Goal: Information Seeking & Learning: Compare options

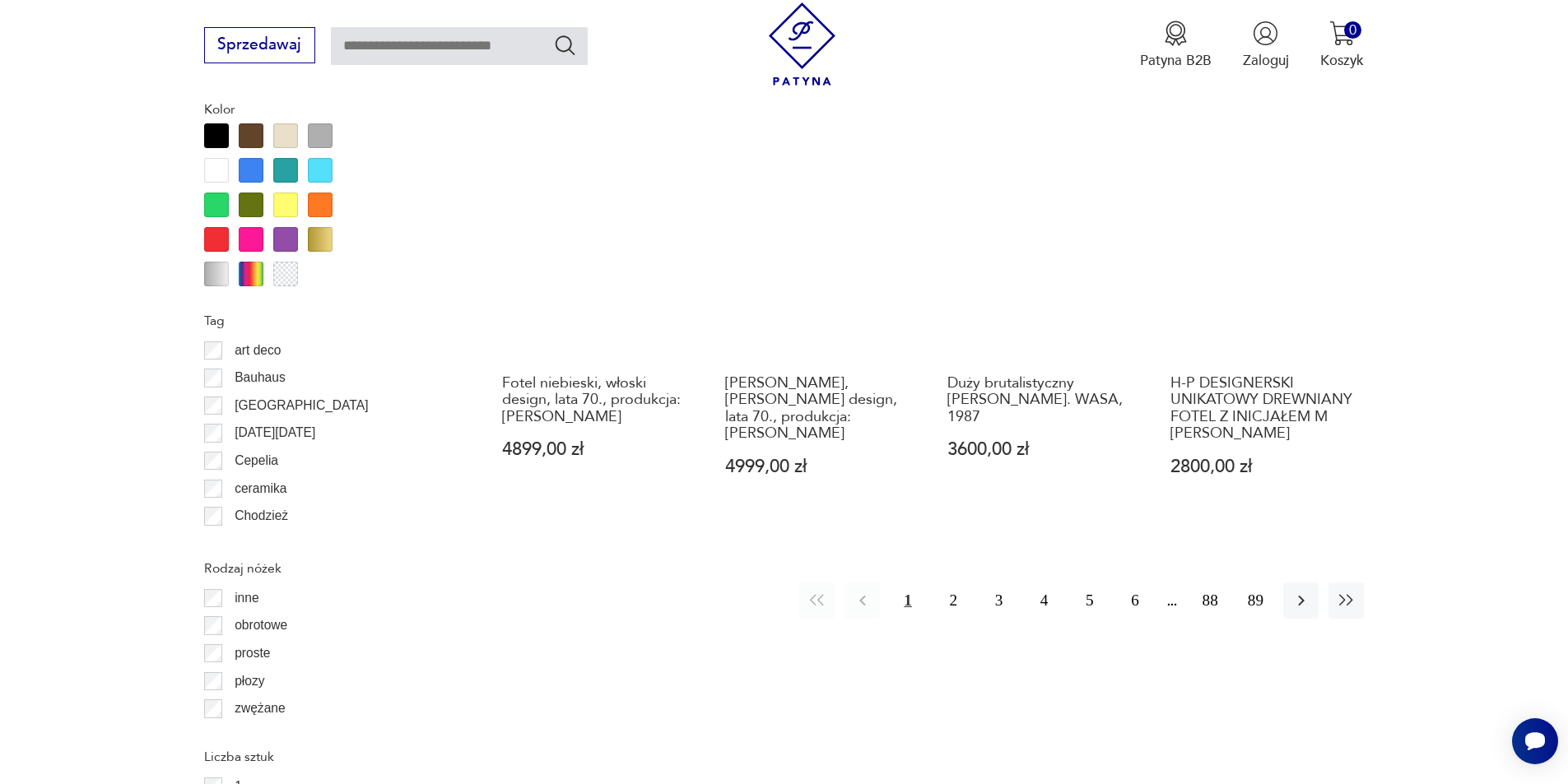
scroll to position [1946, 0]
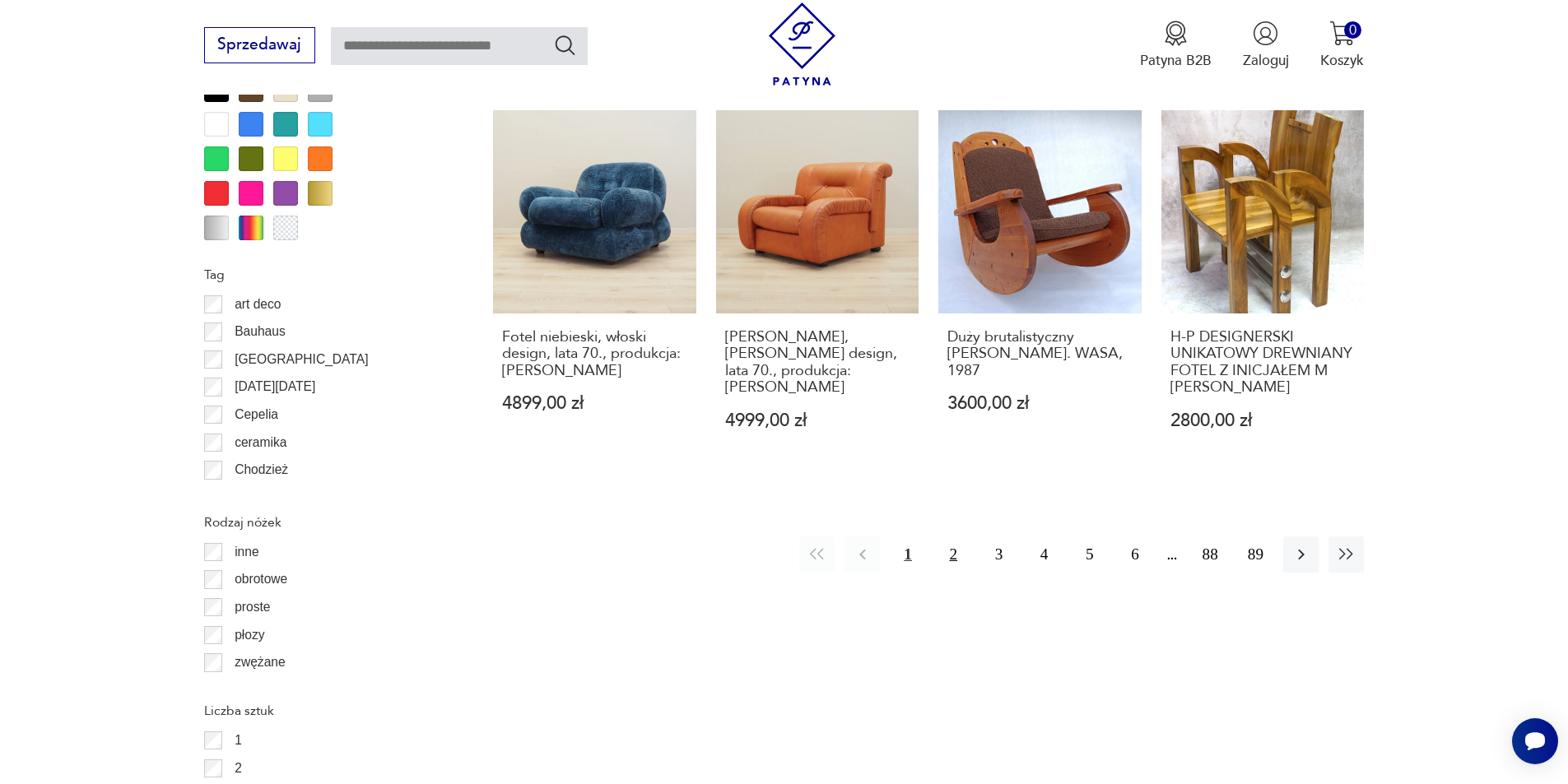
click at [959, 536] on button "2" at bounding box center [953, 554] width 35 height 35
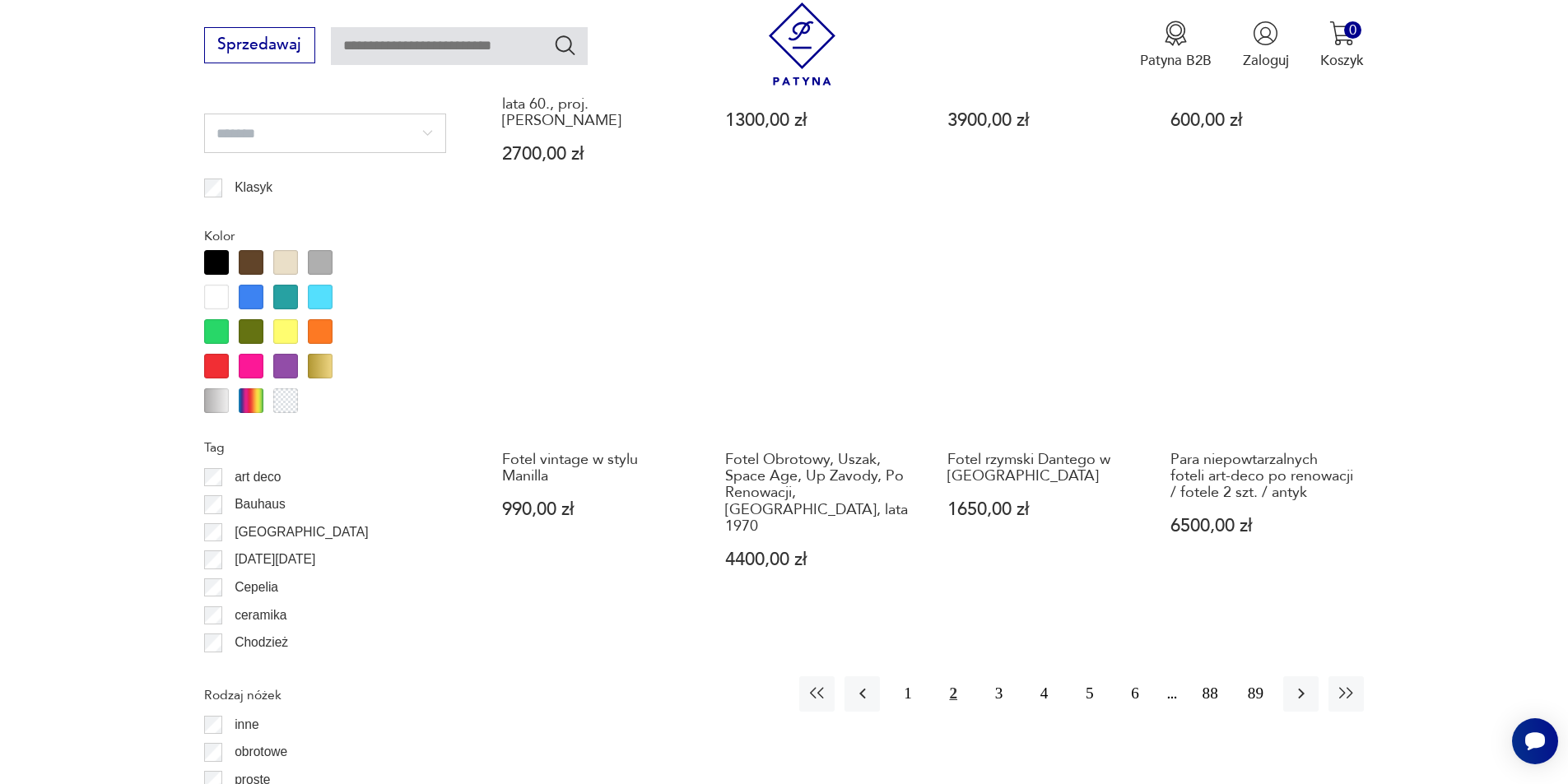
scroll to position [2029, 0]
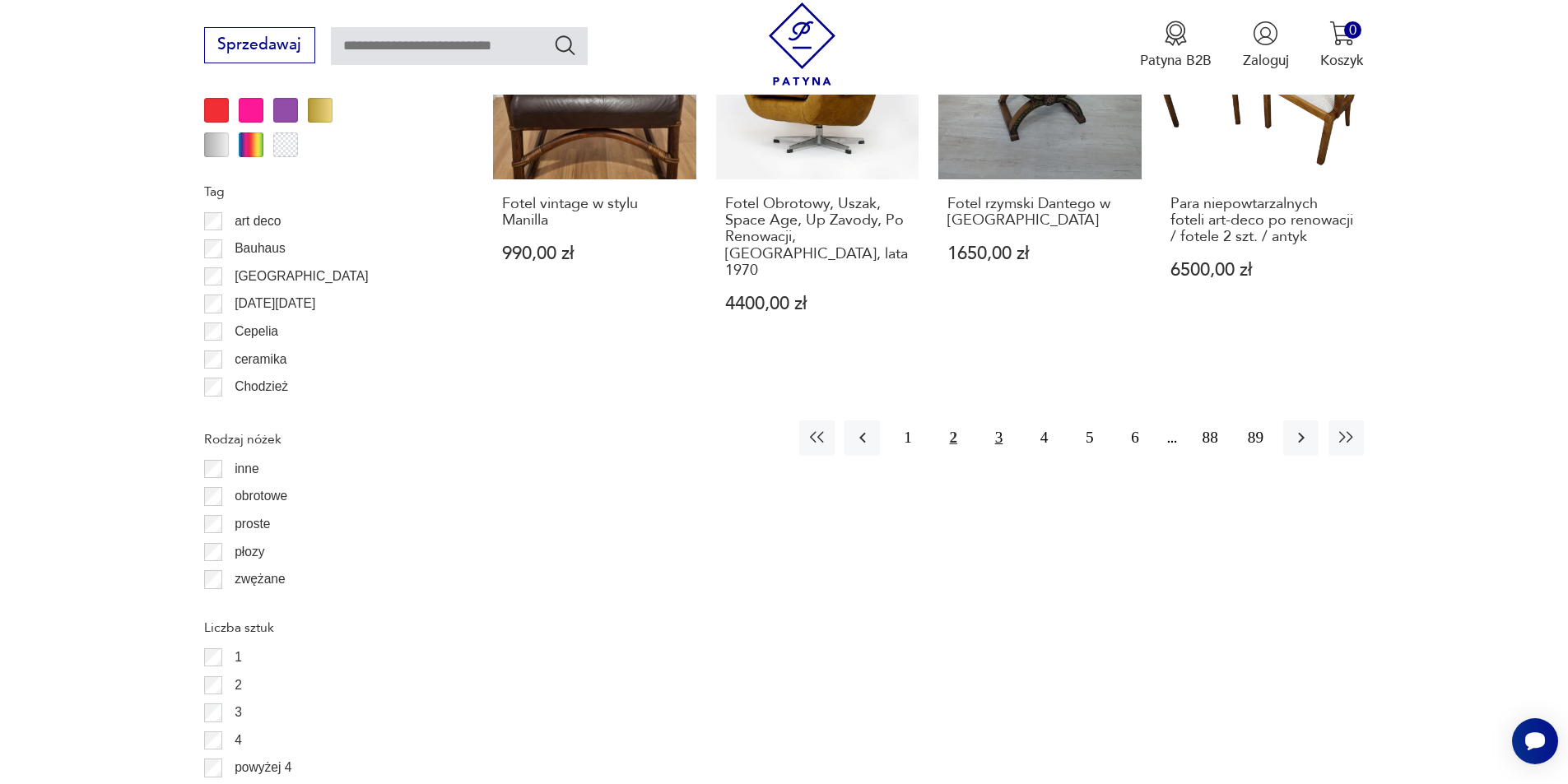
click at [999, 421] on button "3" at bounding box center [999, 438] width 35 height 35
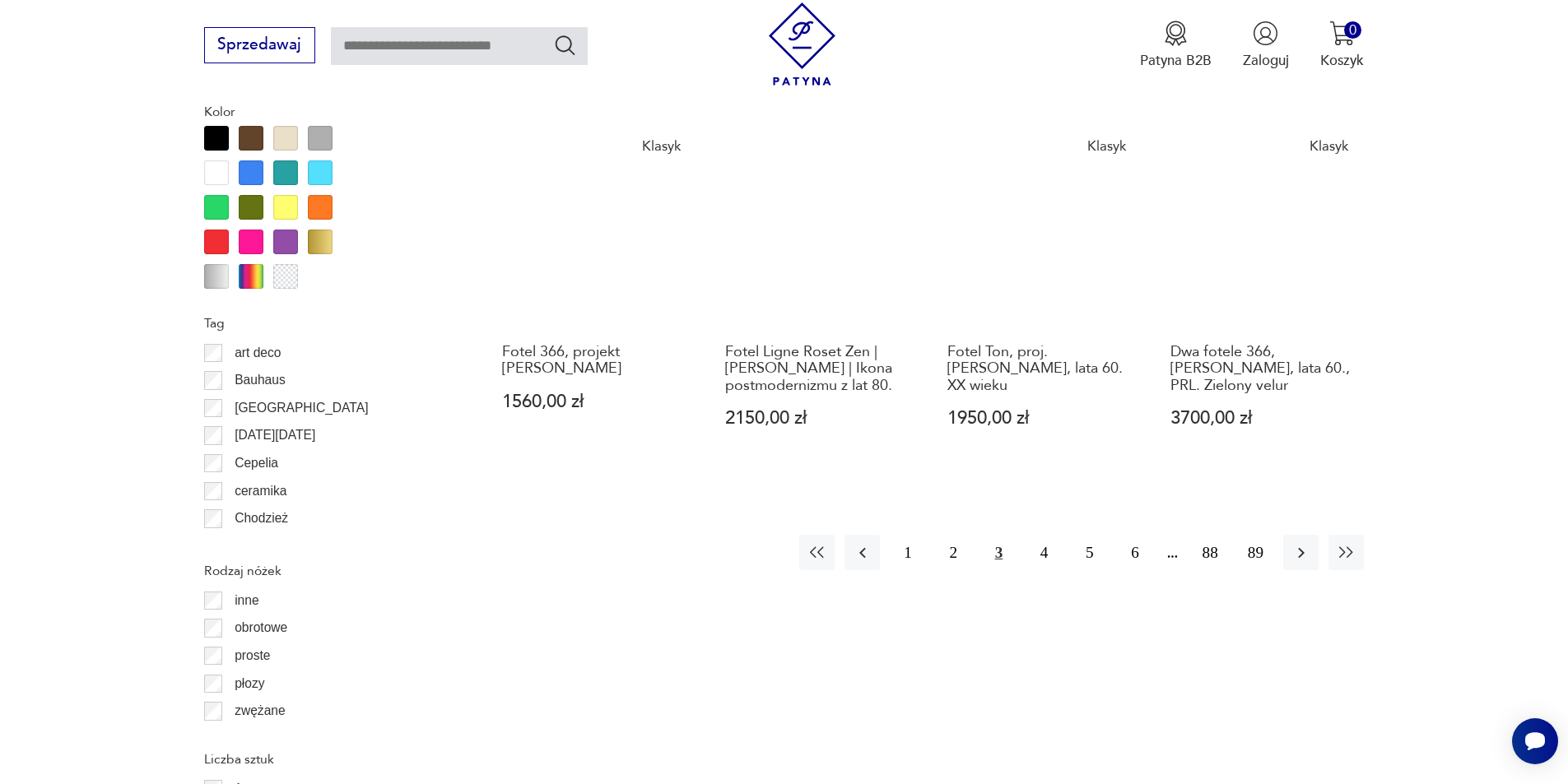
scroll to position [1946, 0]
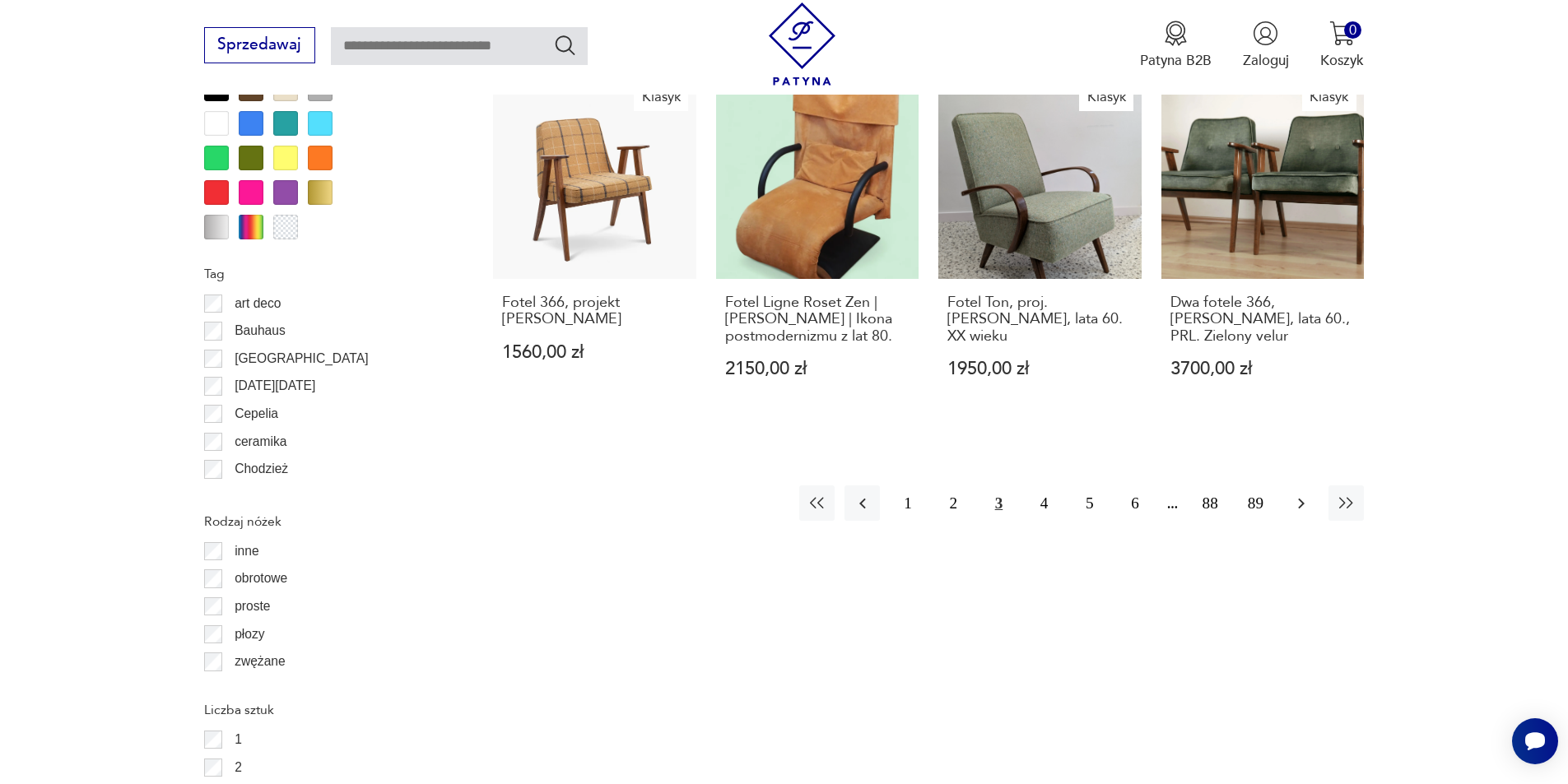
click at [1299, 486] on button "button" at bounding box center [1301, 503] width 35 height 35
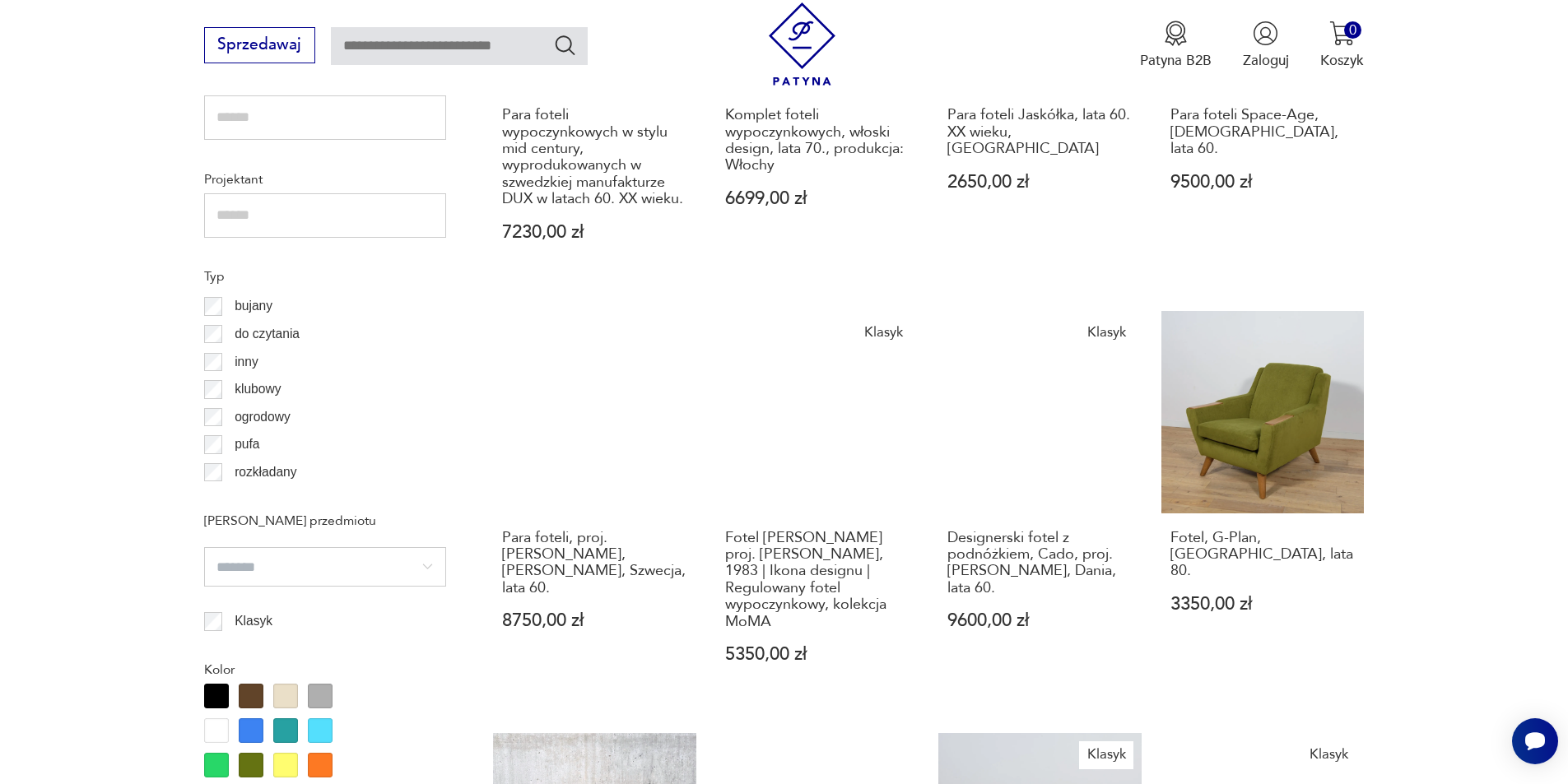
scroll to position [1536, 0]
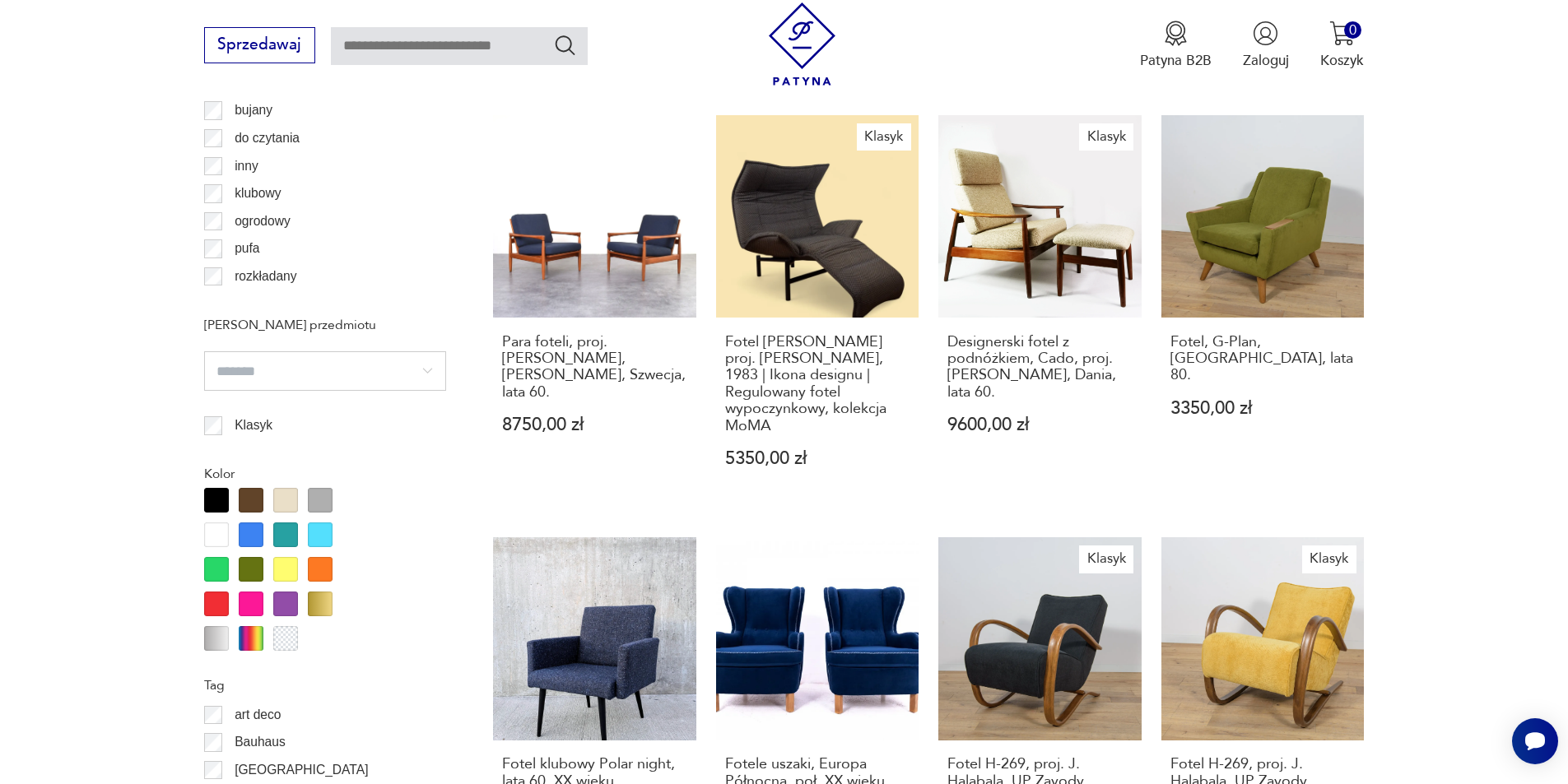
click at [255, 537] on div at bounding box center [251, 535] width 25 height 25
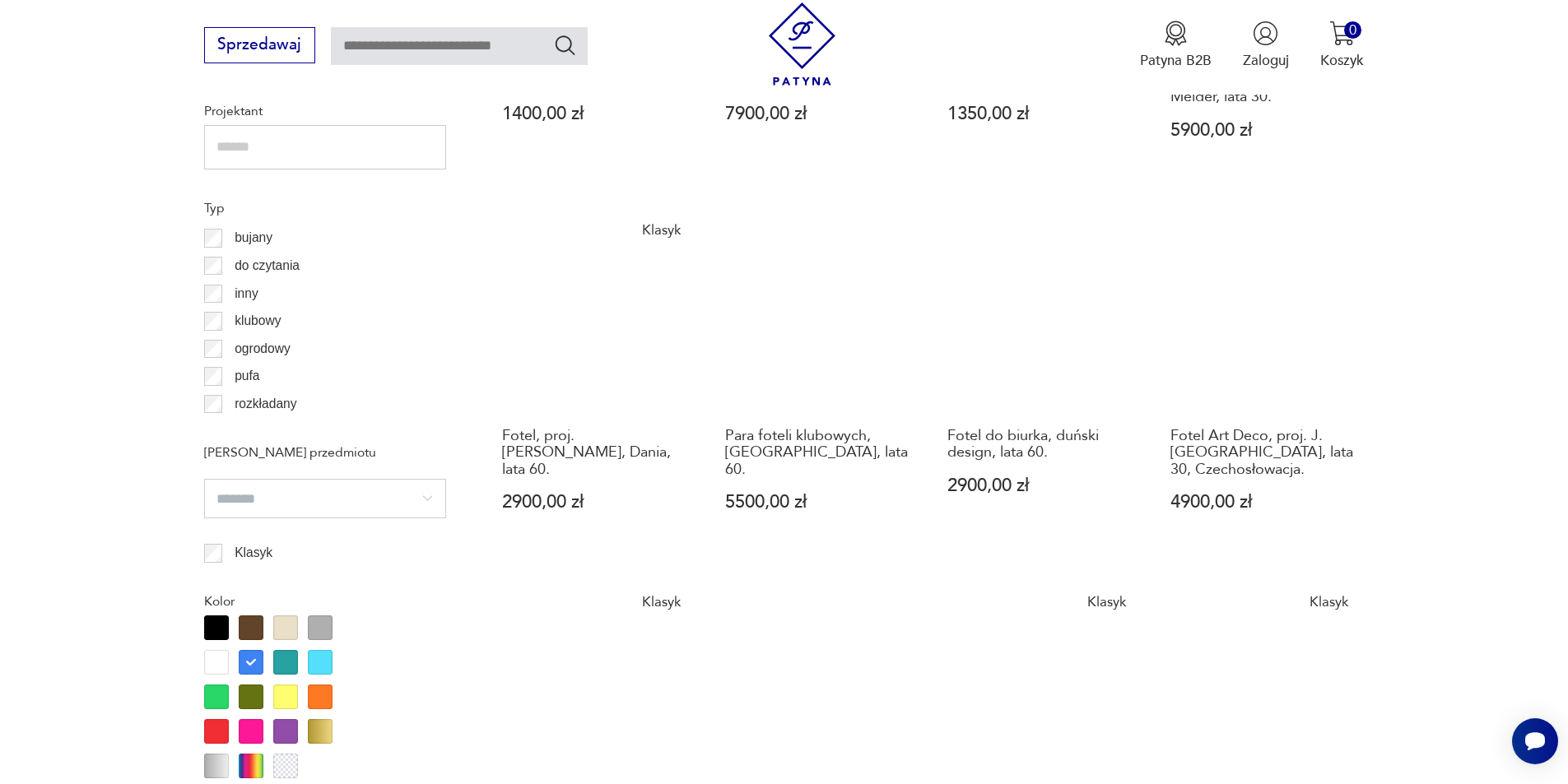
scroll to position [1453, 0]
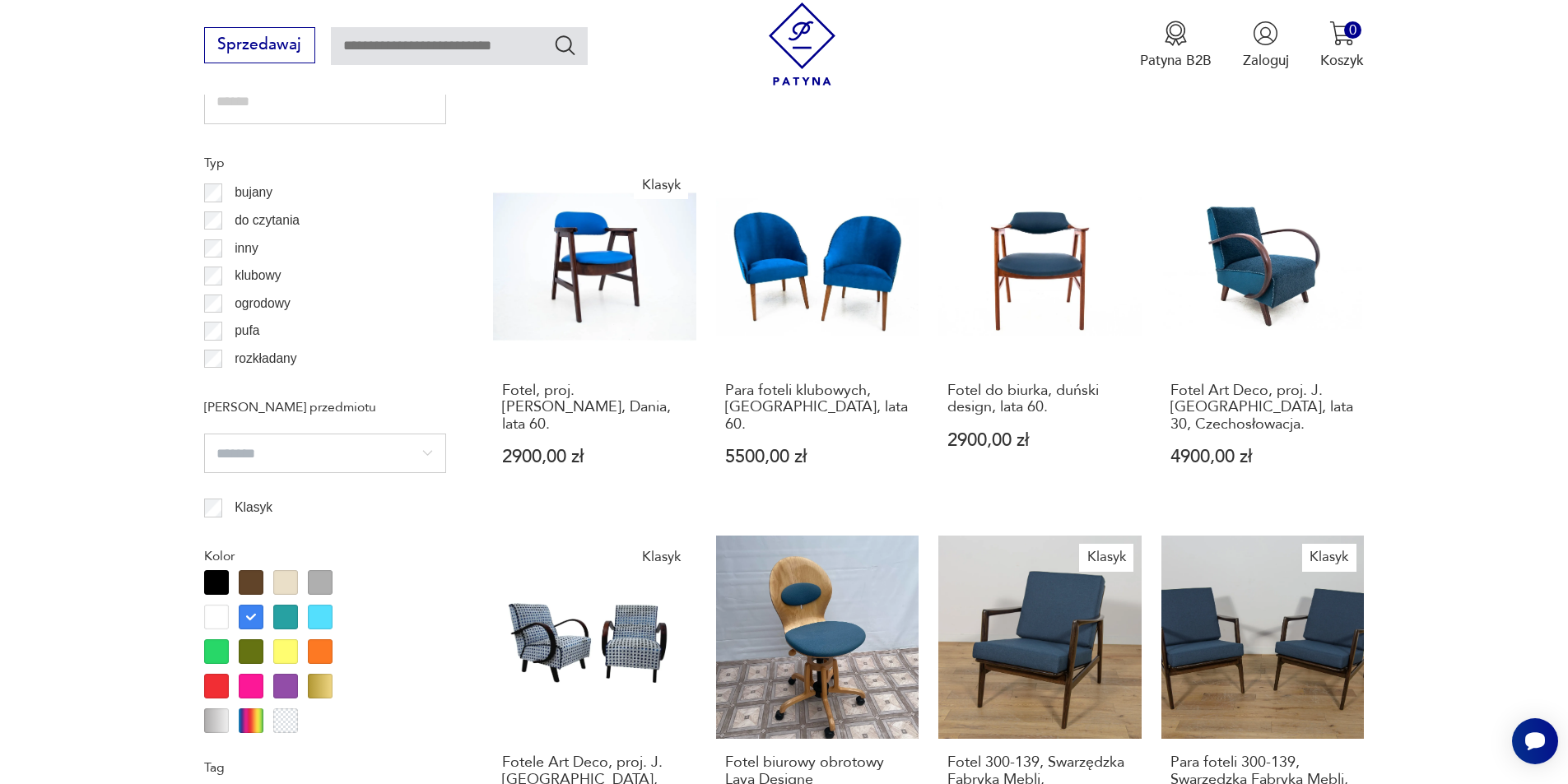
click at [291, 650] on div at bounding box center [285, 651] width 25 height 25
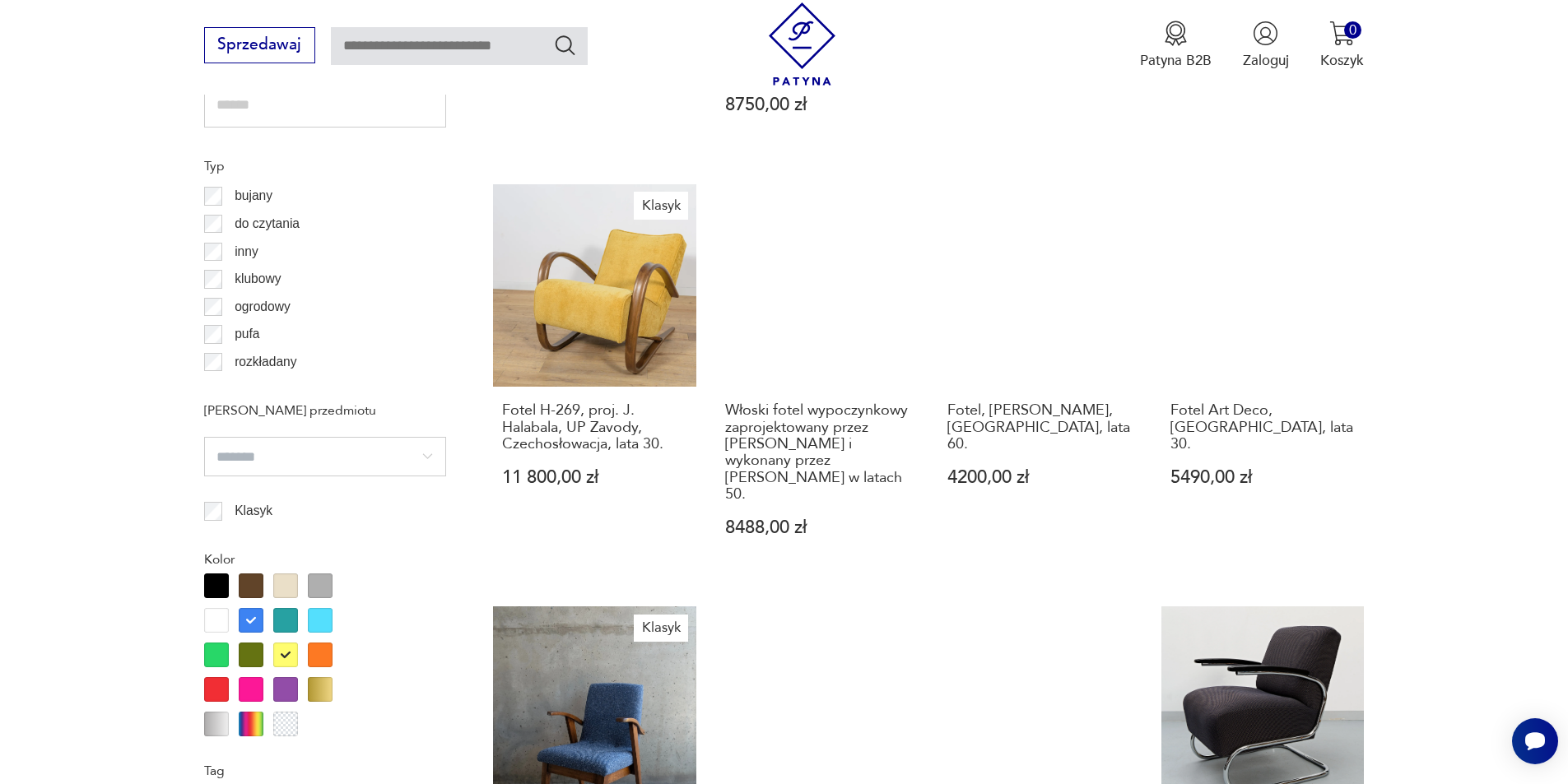
scroll to position [1617, 0]
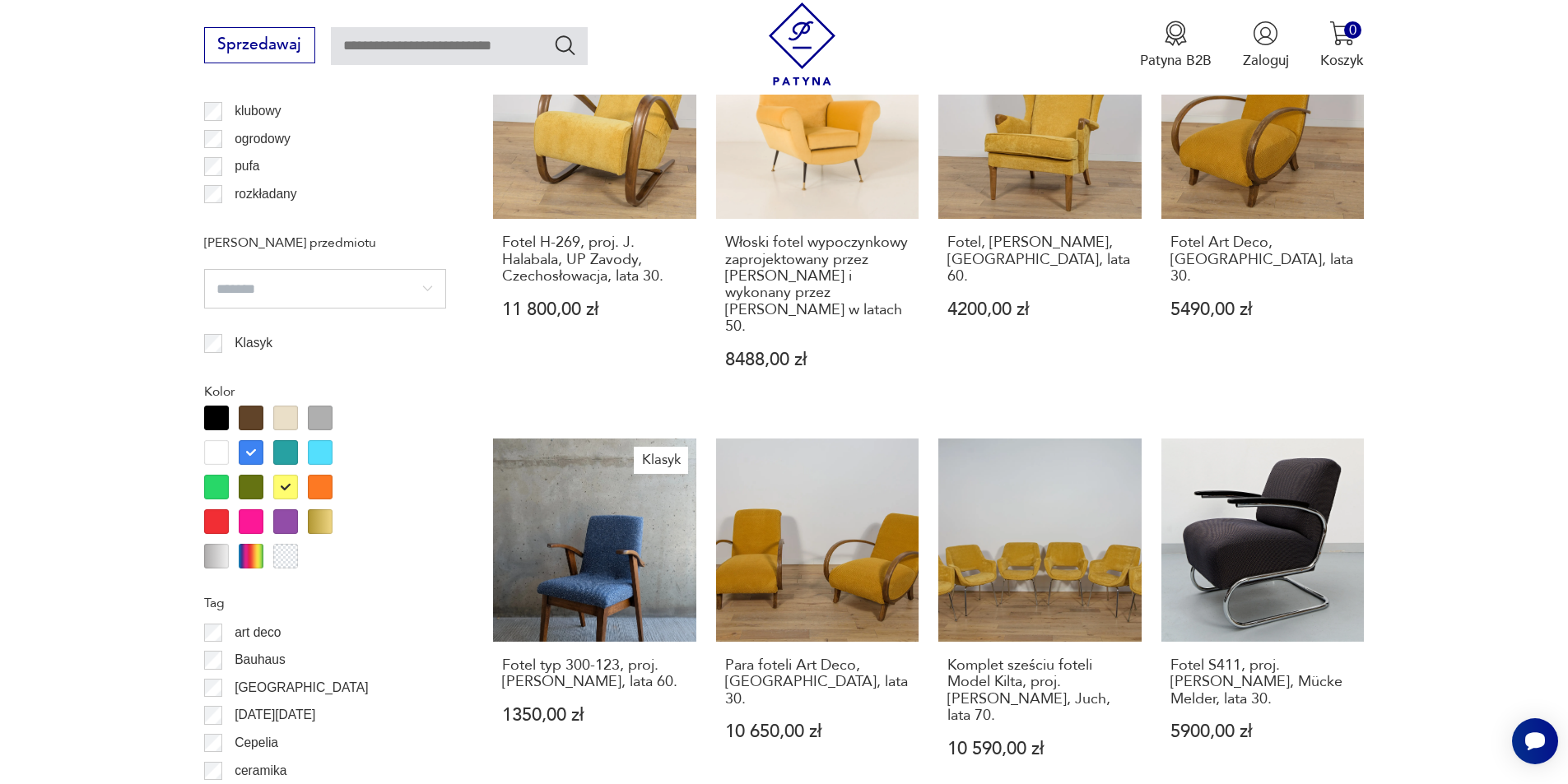
click at [216, 519] on div at bounding box center [216, 521] width 25 height 25
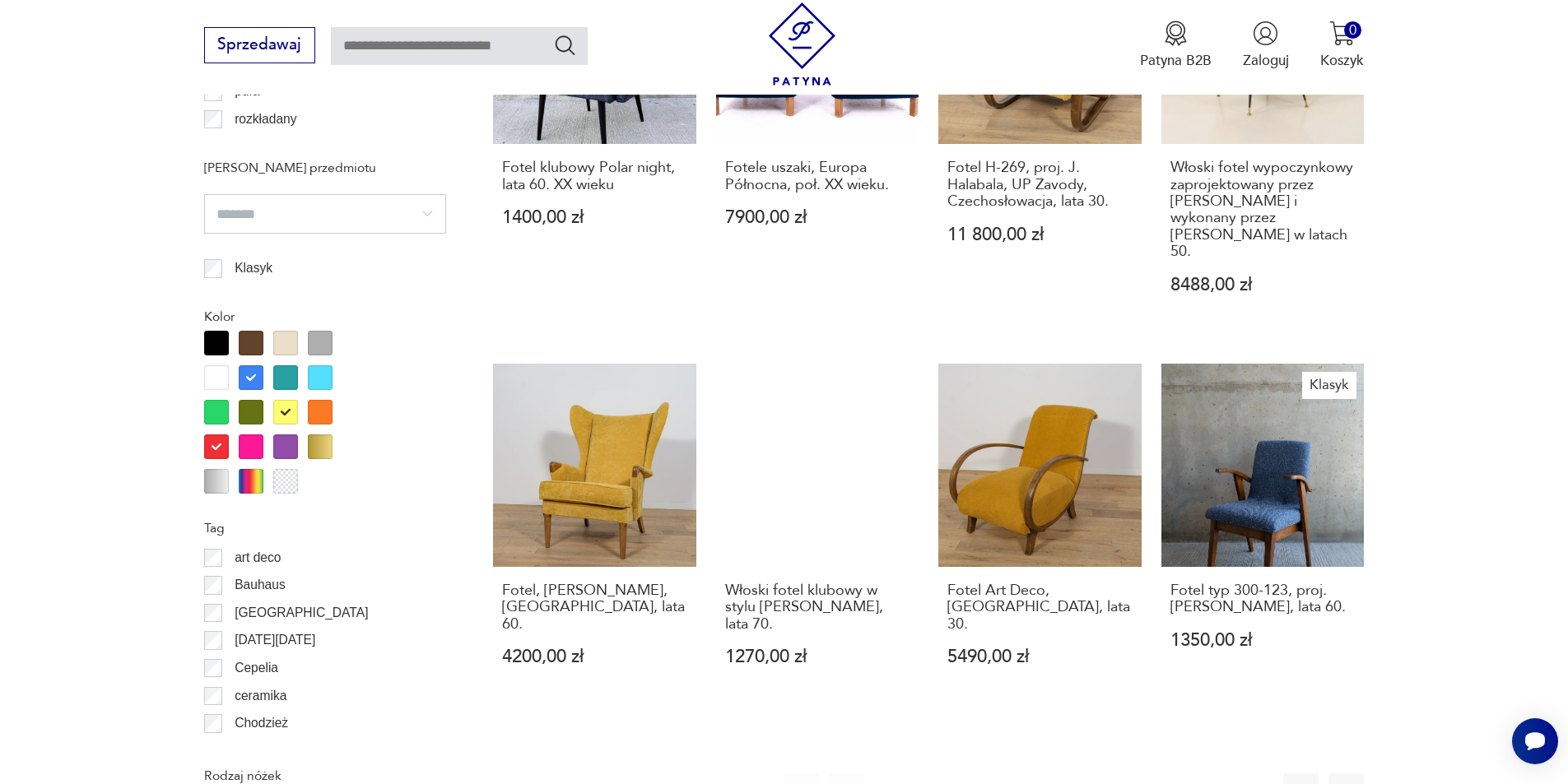
scroll to position [1783, 0]
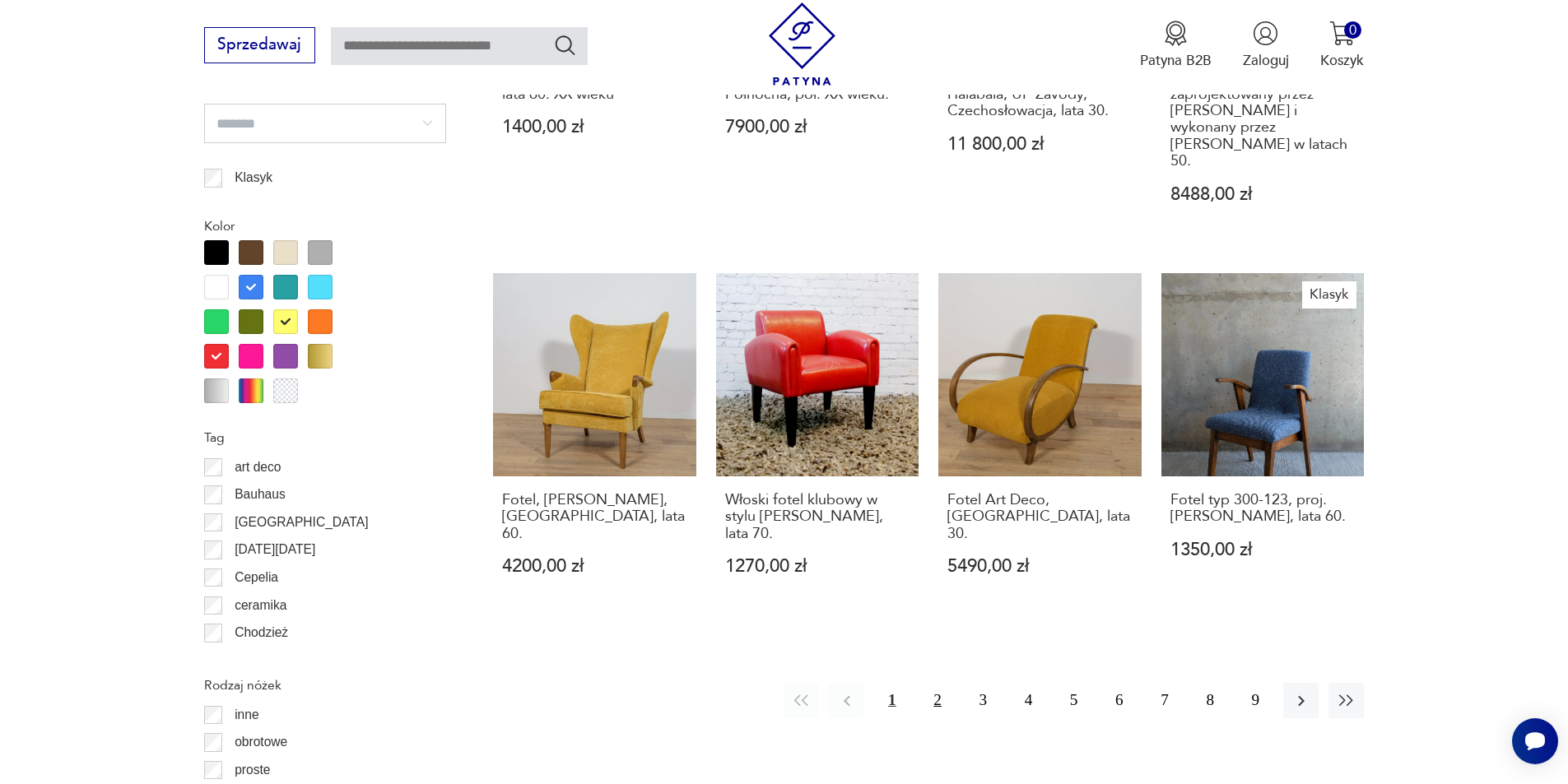
click at [942, 683] on button "2" at bounding box center [937, 701] width 35 height 35
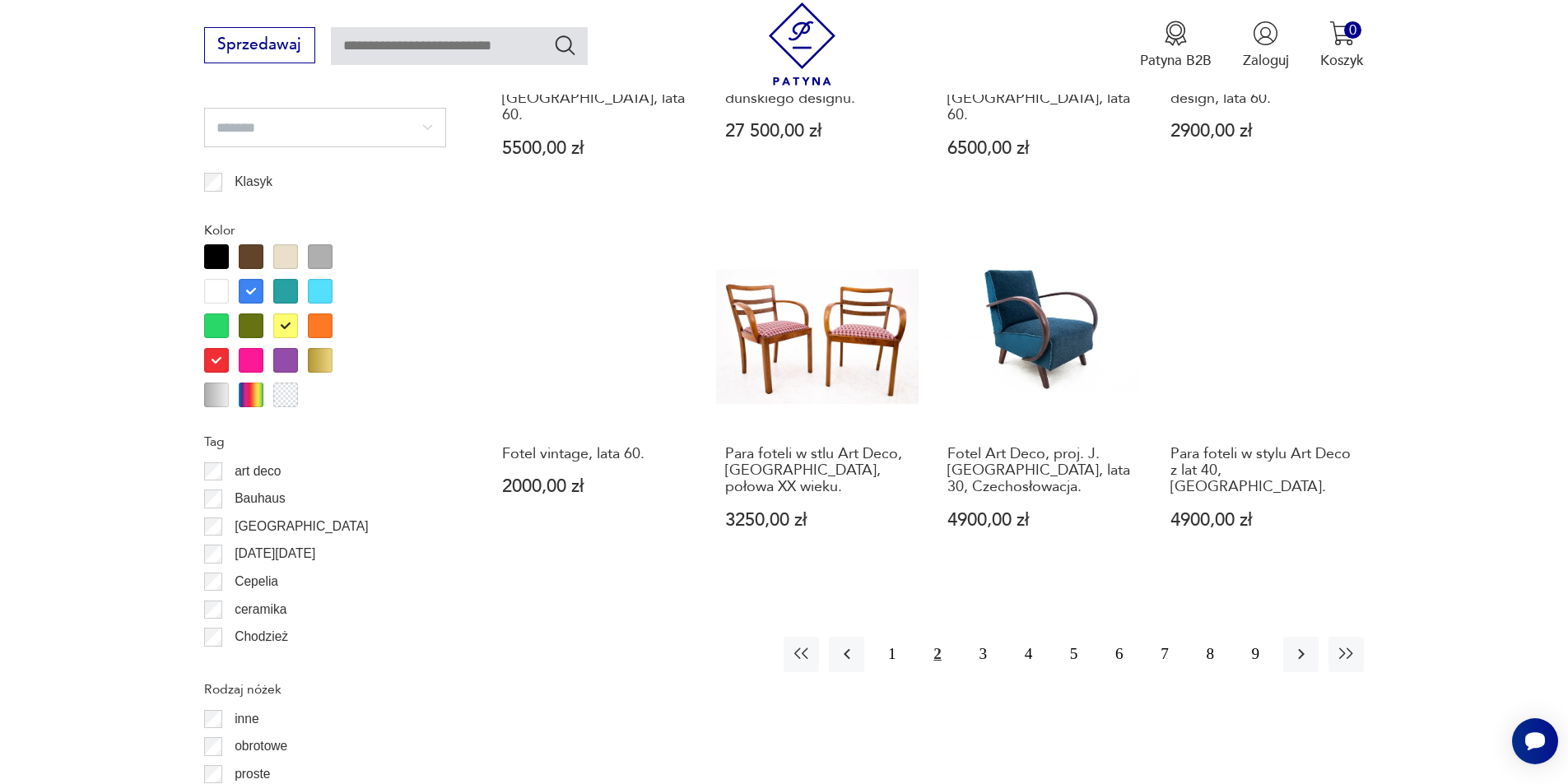
scroll to position [1782, 0]
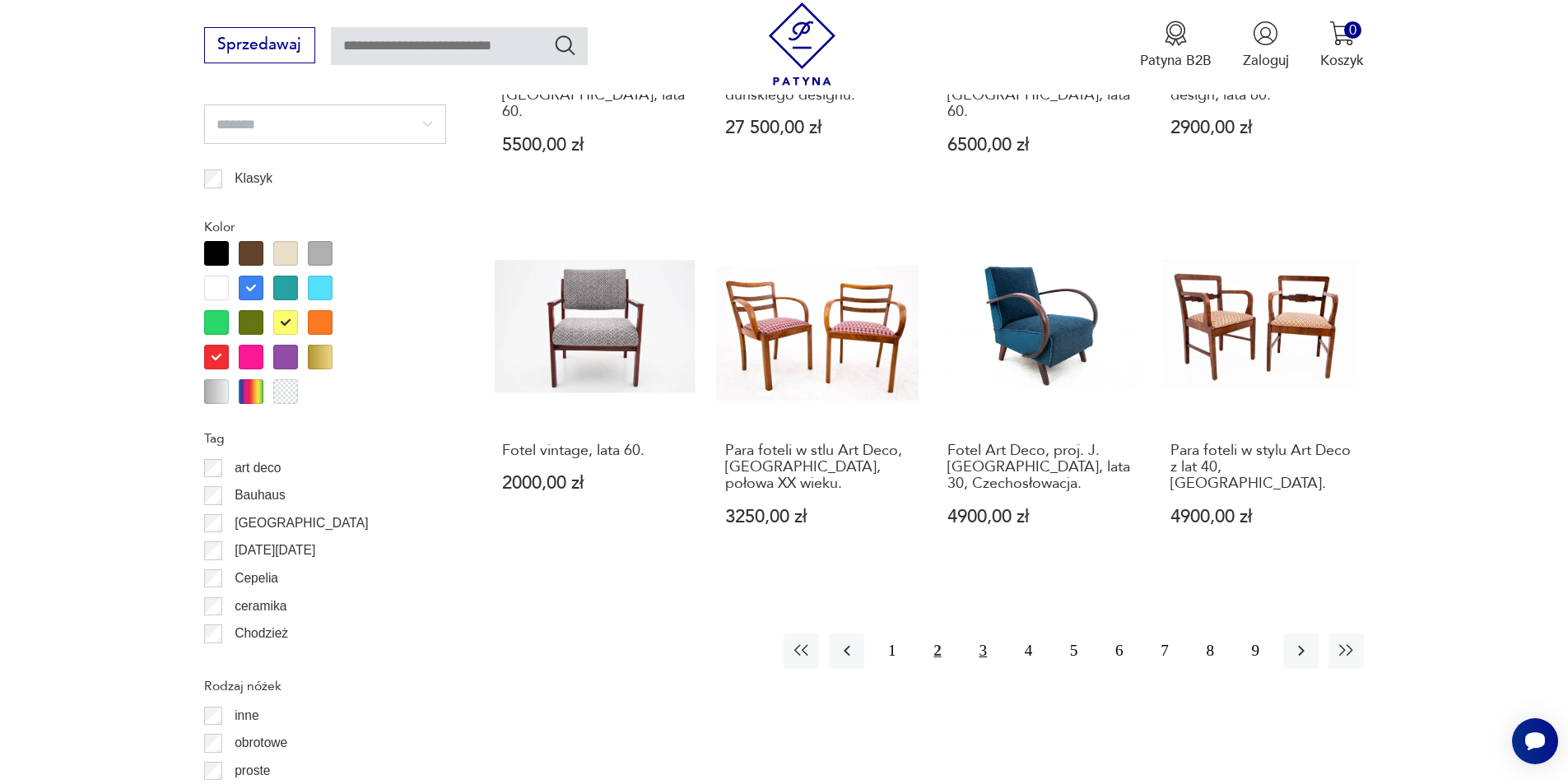
click at [979, 634] on button "3" at bounding box center [983, 651] width 35 height 35
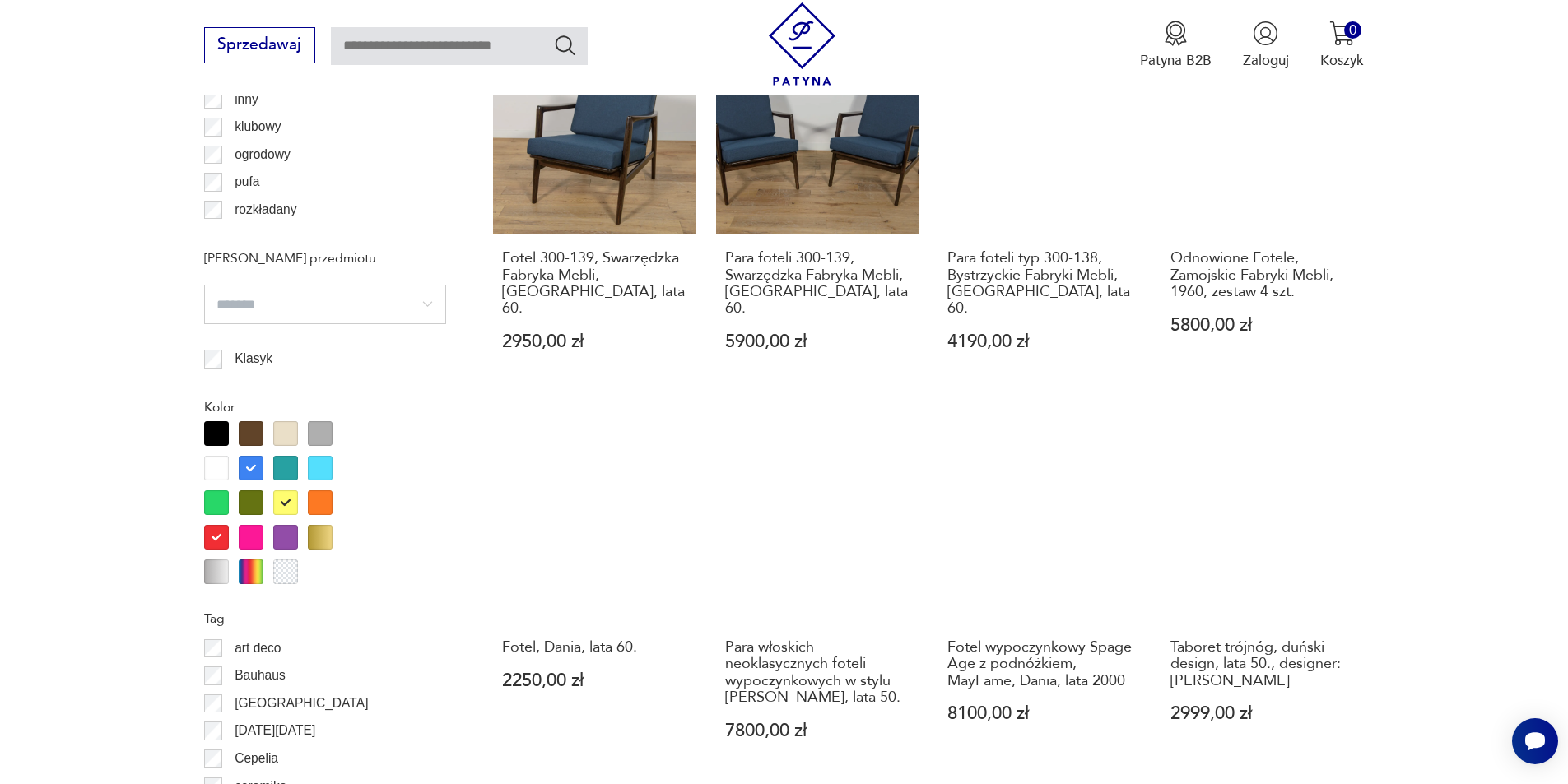
scroll to position [1782, 0]
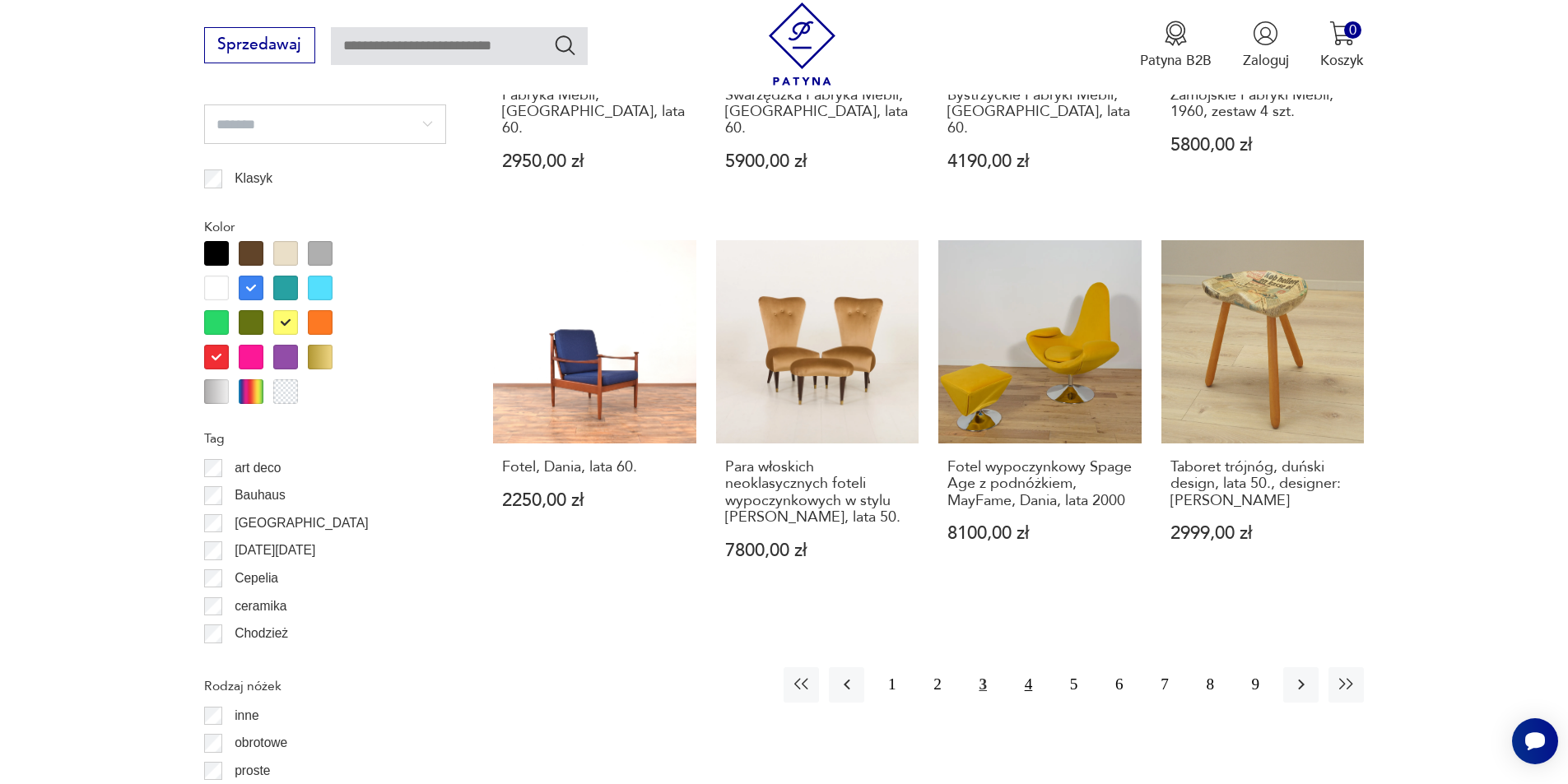
click at [1027, 667] on button "4" at bounding box center [1029, 685] width 35 height 35
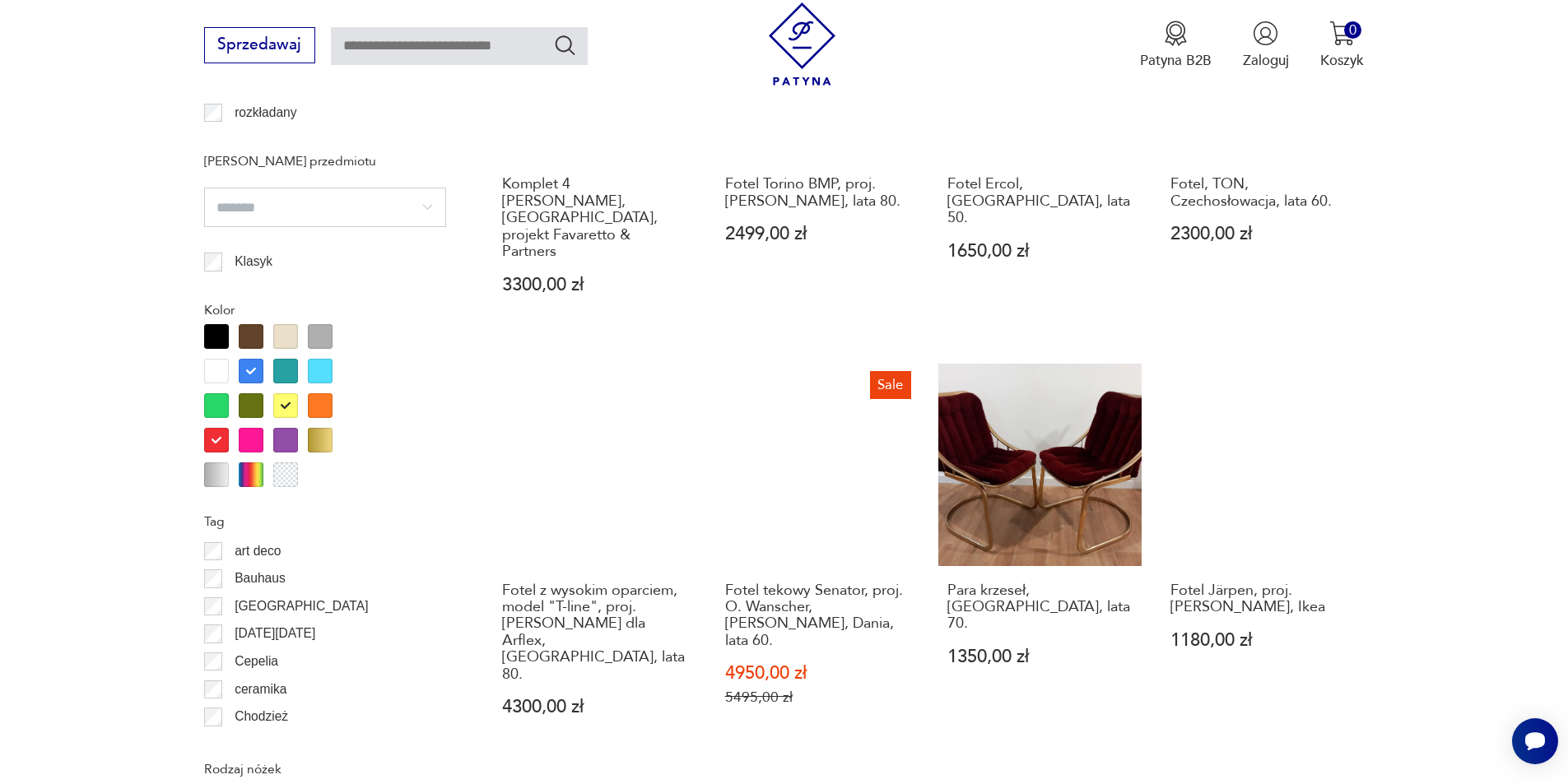
scroll to position [1864, 0]
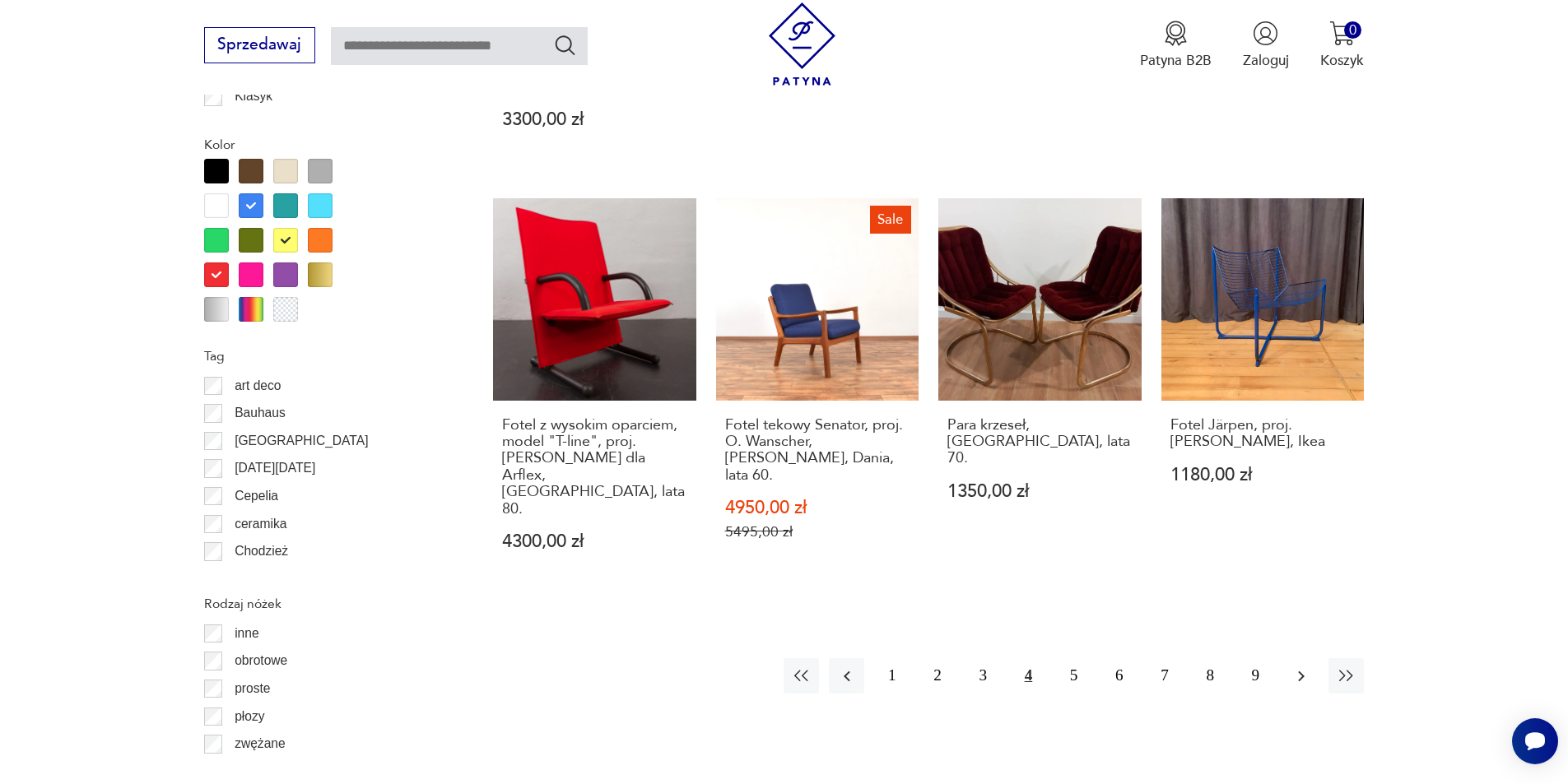
click at [1302, 658] on button "button" at bounding box center [1301, 676] width 35 height 35
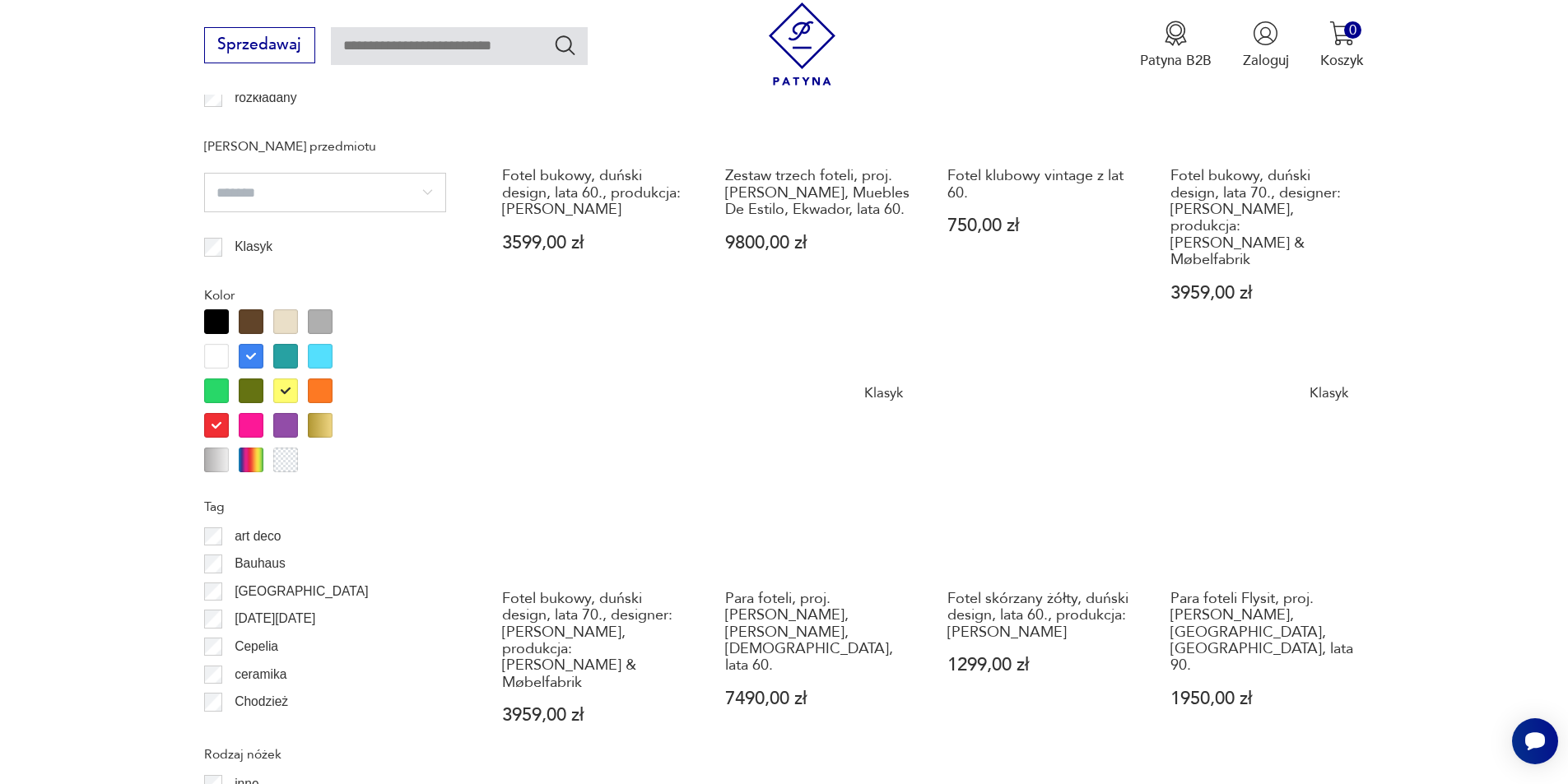
scroll to position [1864, 0]
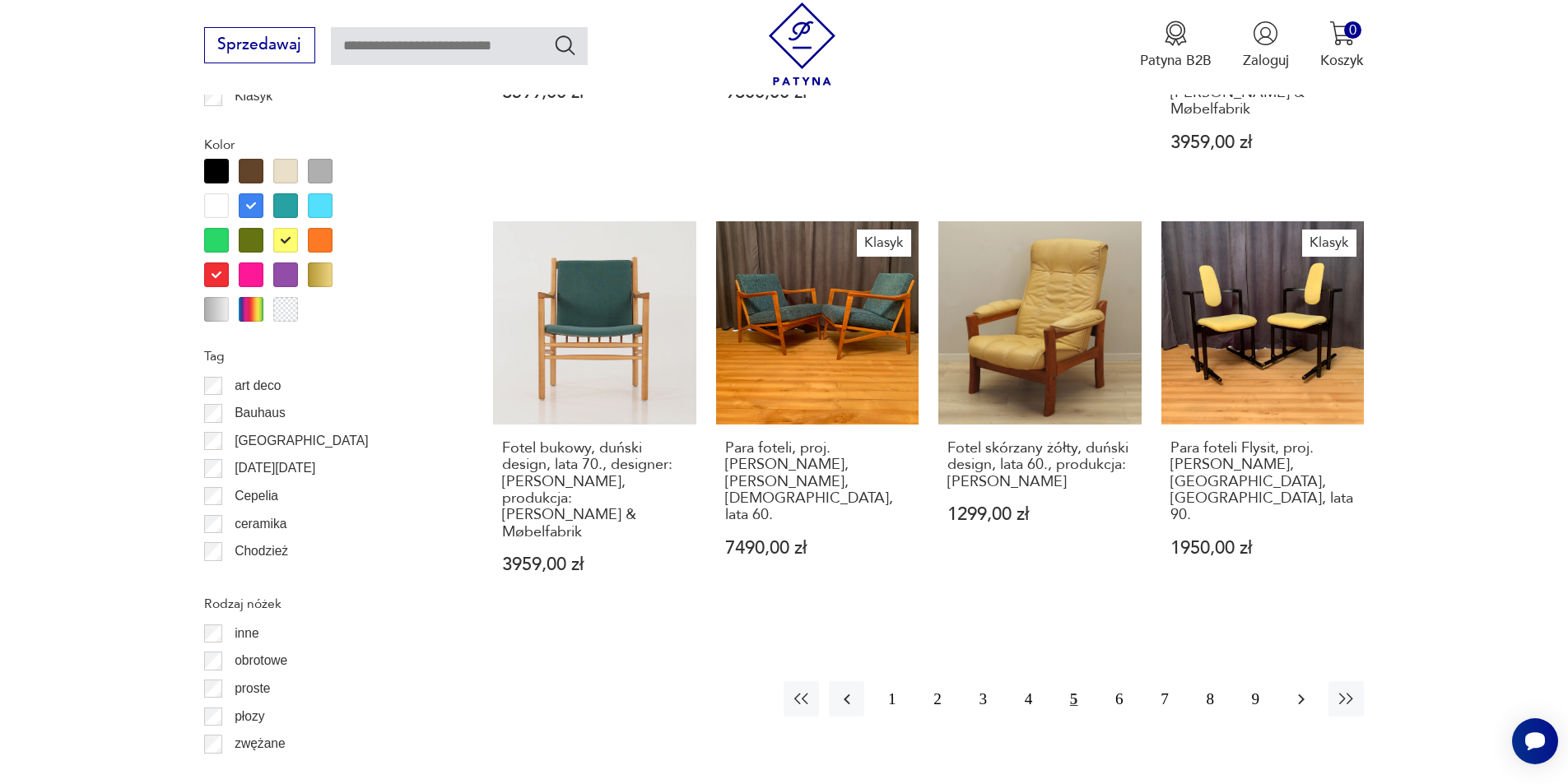
click at [1305, 689] on icon "button" at bounding box center [1301, 699] width 19 height 19
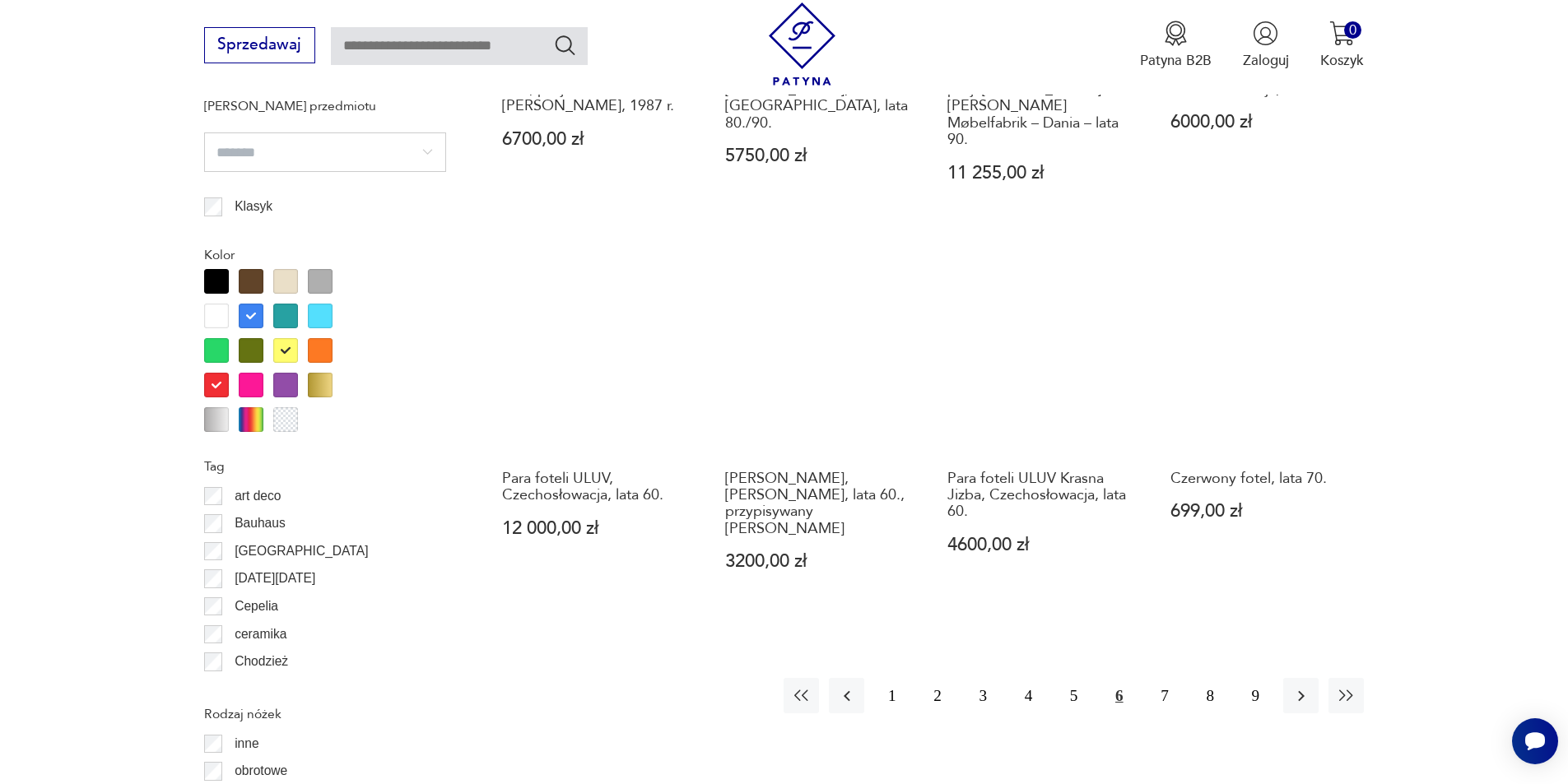
scroll to position [1864, 0]
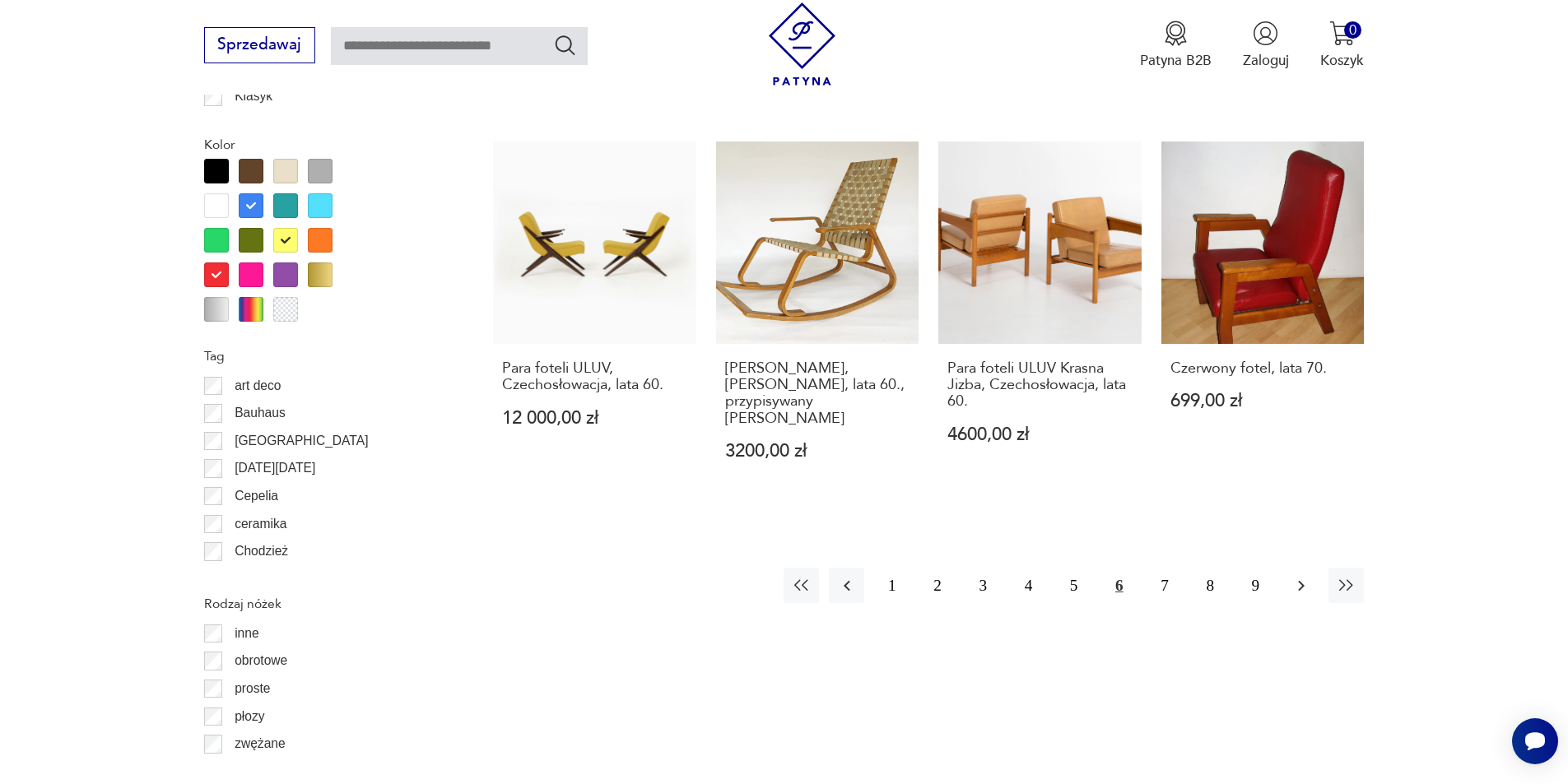
click at [1315, 568] on button "button" at bounding box center [1301, 586] width 35 height 35
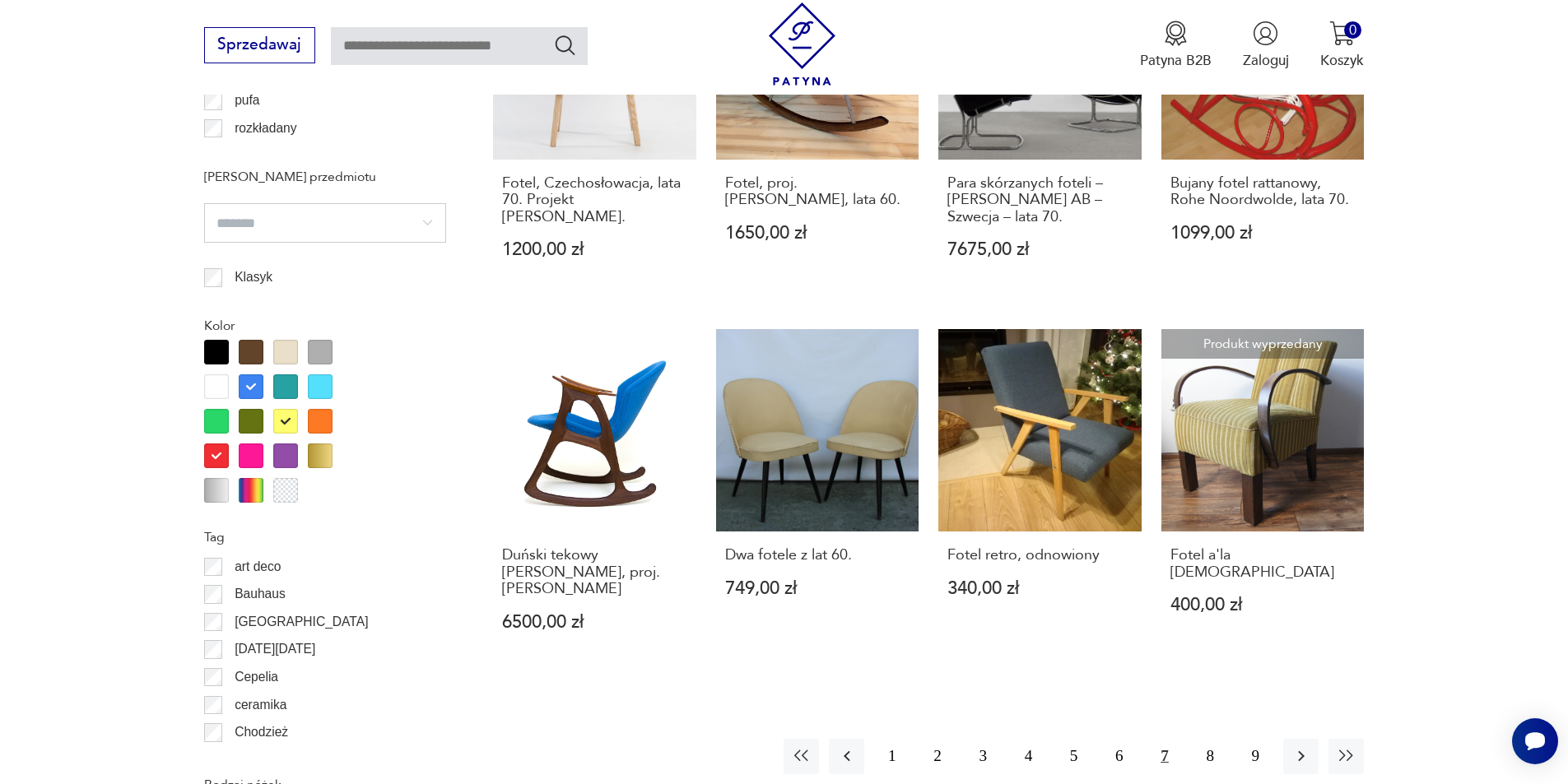
scroll to position [1700, 0]
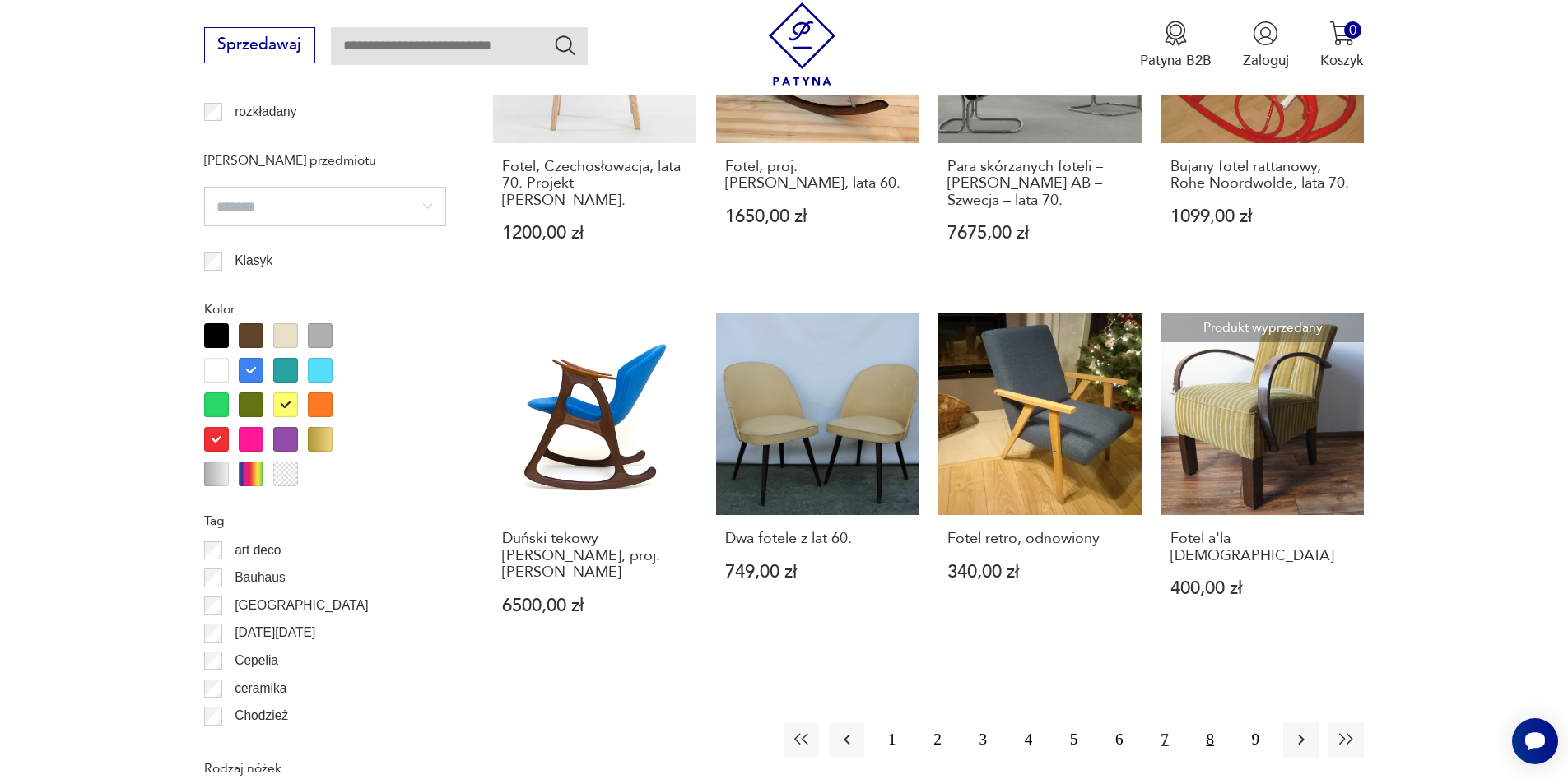
click at [1218, 723] on button "8" at bounding box center [1210, 740] width 35 height 35
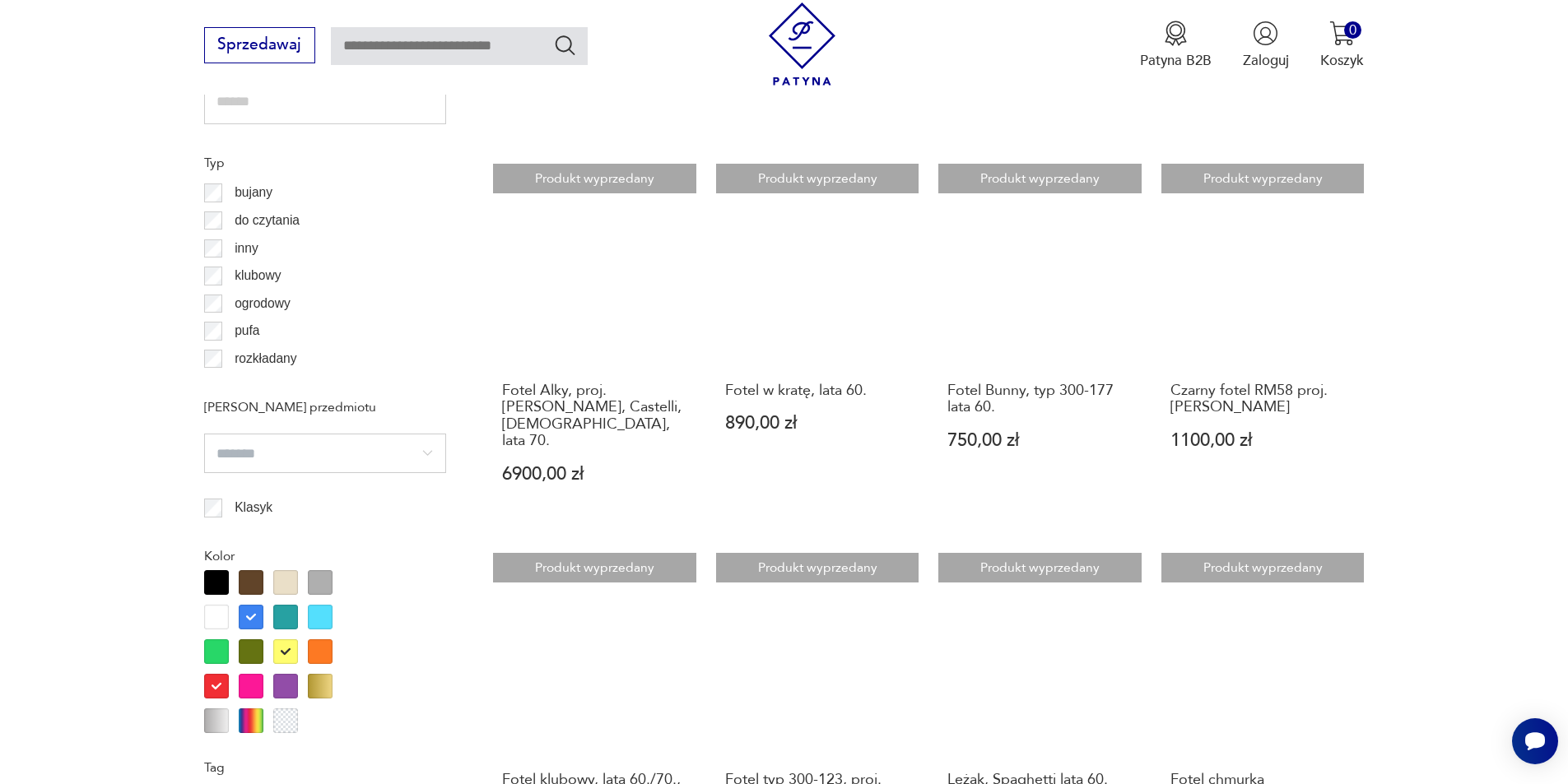
scroll to position [960, 0]
